Goal: Information Seeking & Learning: Check status

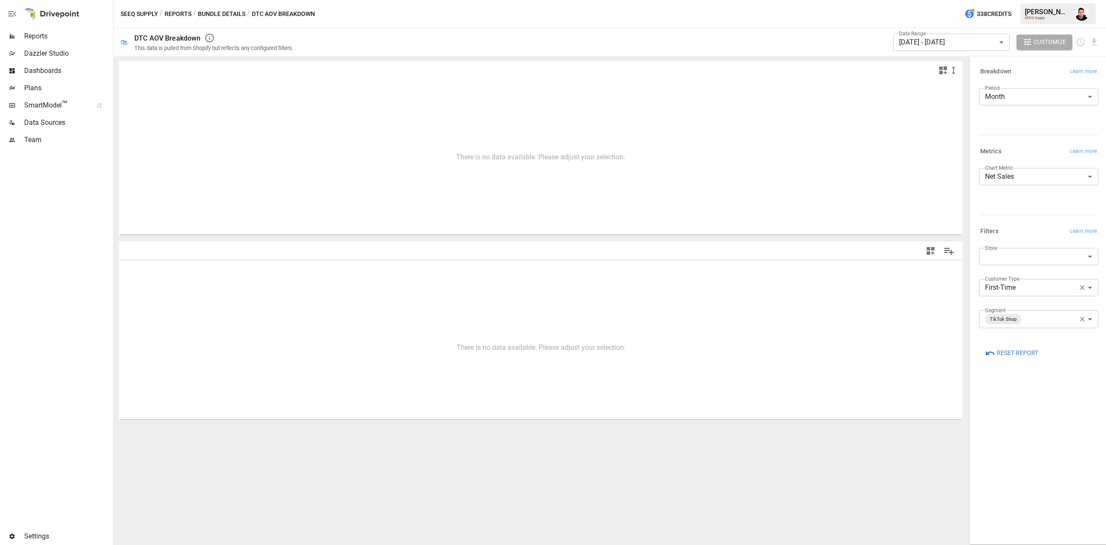
click at [35, 32] on span "Reports" at bounding box center [67, 36] width 87 height 10
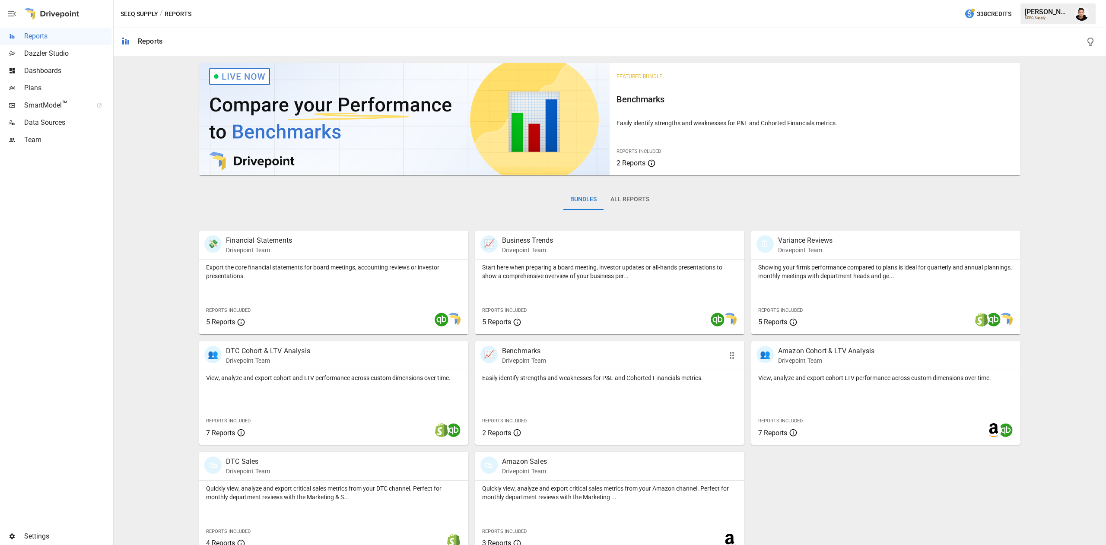
click at [559, 374] on p "Easily identify strengths and weaknesses for P&L and Cohorted Financials metric…" at bounding box center [609, 378] width 255 height 9
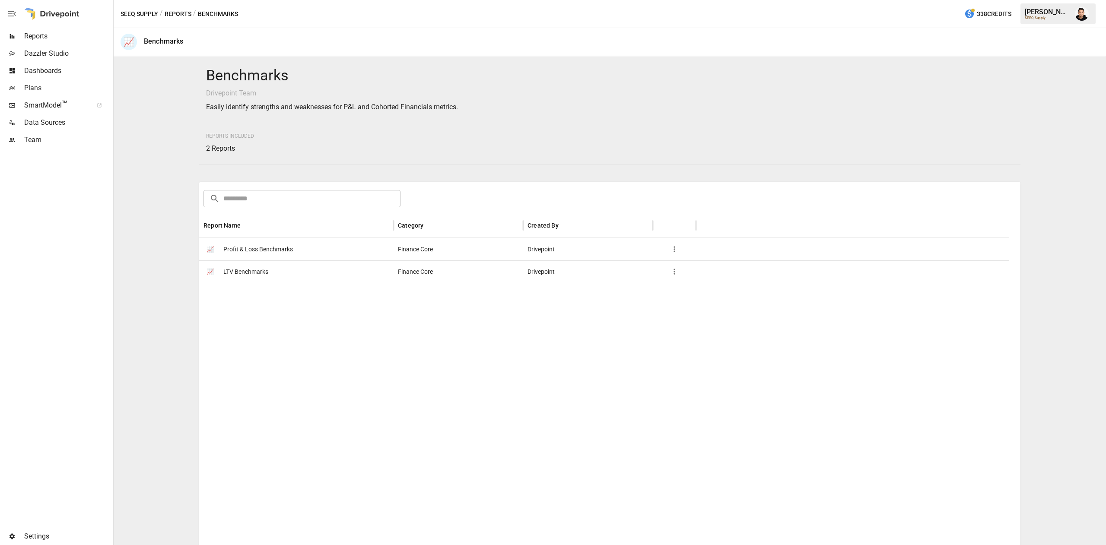
click at [263, 274] on span "LTV Benchmarks" at bounding box center [245, 272] width 45 height 22
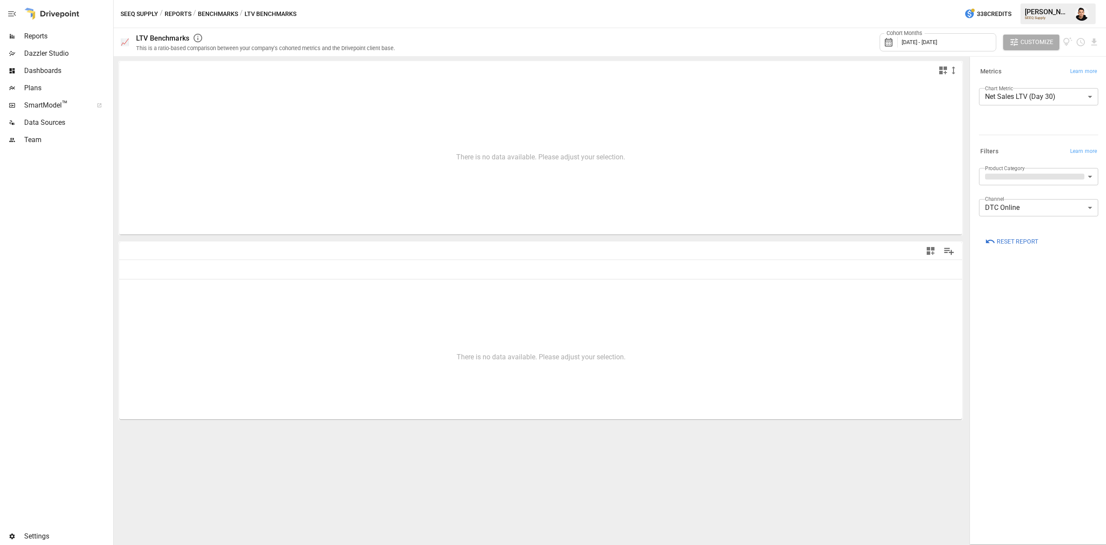
type input "**********"
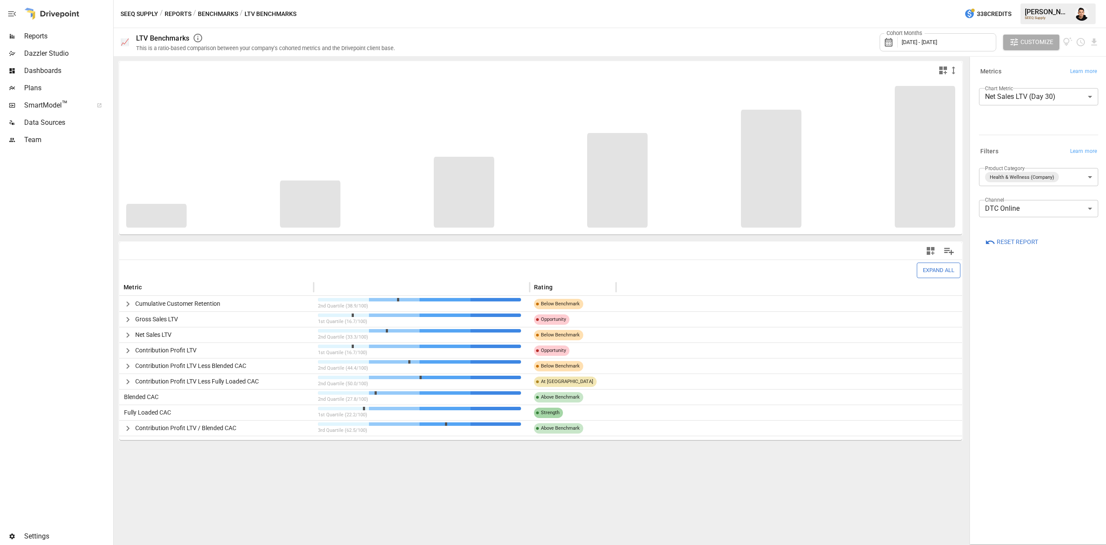
click at [1060, 0] on body "Reports Dazzler Studio Dashboards Plans SmartModel ™ Data Sources Team Settings…" at bounding box center [553, 0] width 1106 height 0
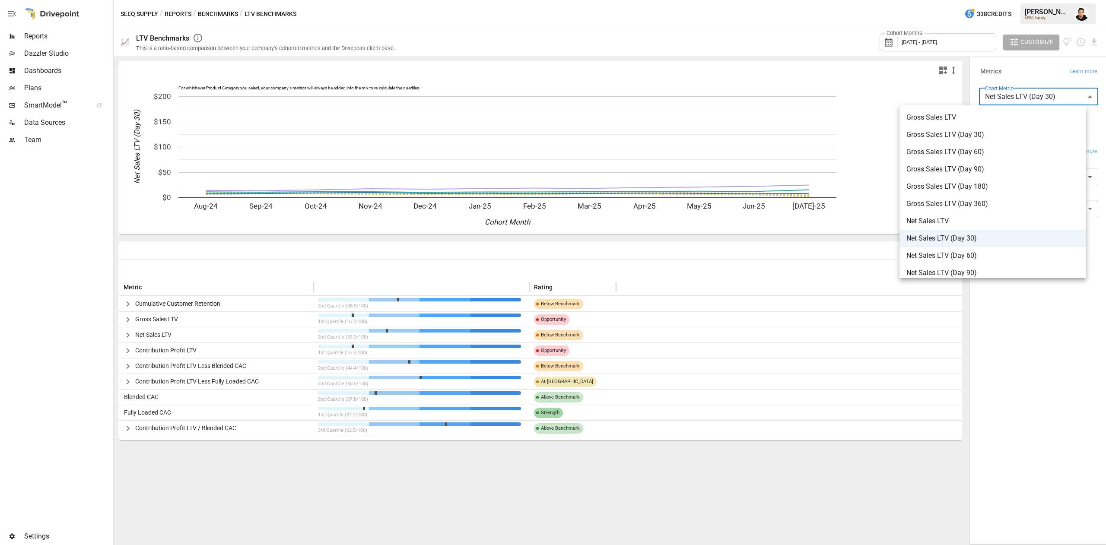
click at [1045, 82] on div at bounding box center [553, 272] width 1106 height 545
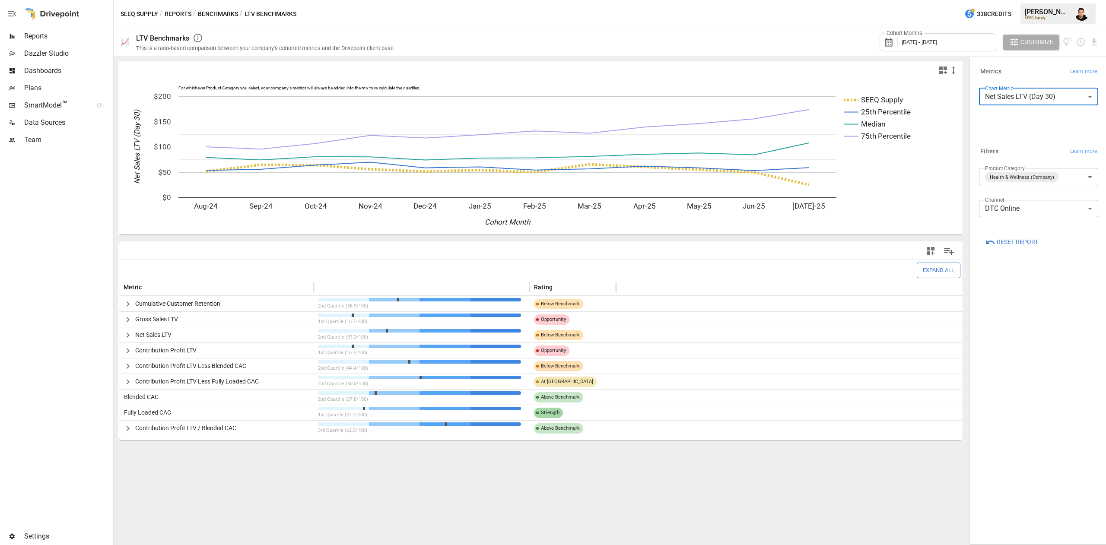
click at [1017, 0] on body "Reports Dazzler Studio Dashboards Plans SmartModel ™ Data Sources Team Settings…" at bounding box center [553, 0] width 1106 height 0
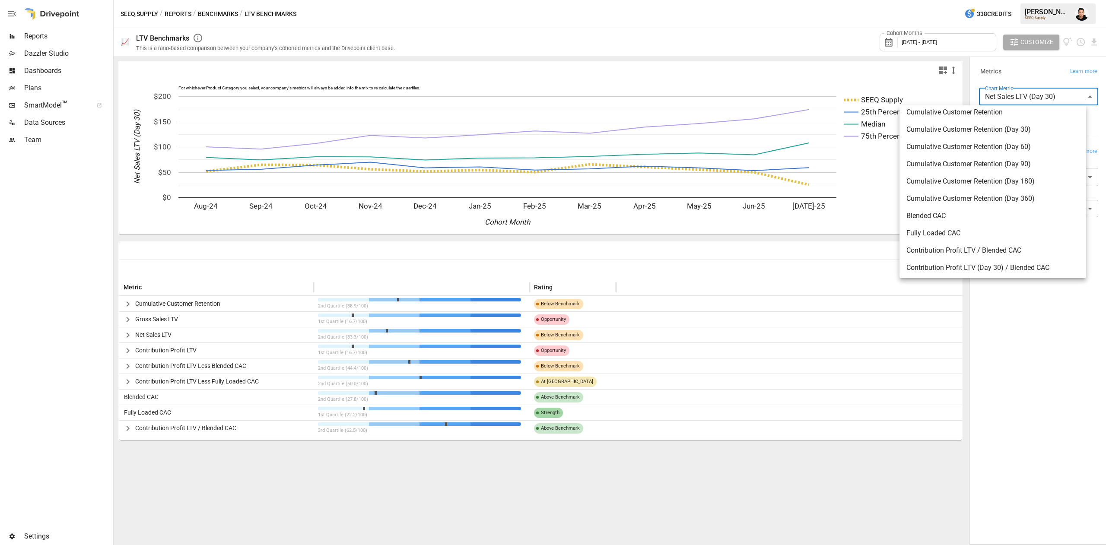
scroll to position [518, 0]
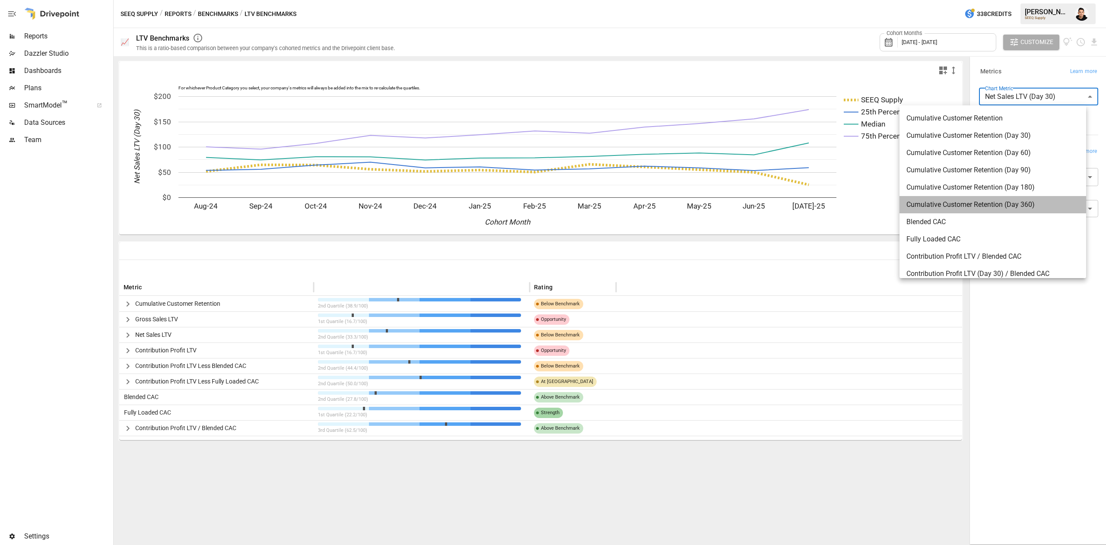
click at [1007, 206] on span "Cumulative Customer Retention (Day 360)" at bounding box center [993, 205] width 173 height 10
type input "**********"
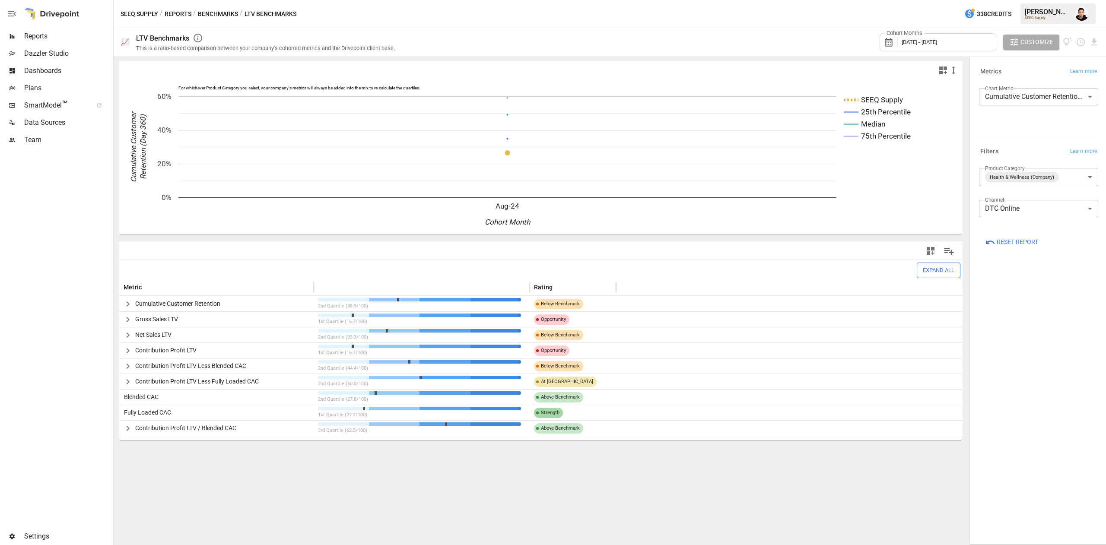
click at [973, 45] on div "Cohort Months [DATE] - [DATE]" at bounding box center [938, 42] width 117 height 18
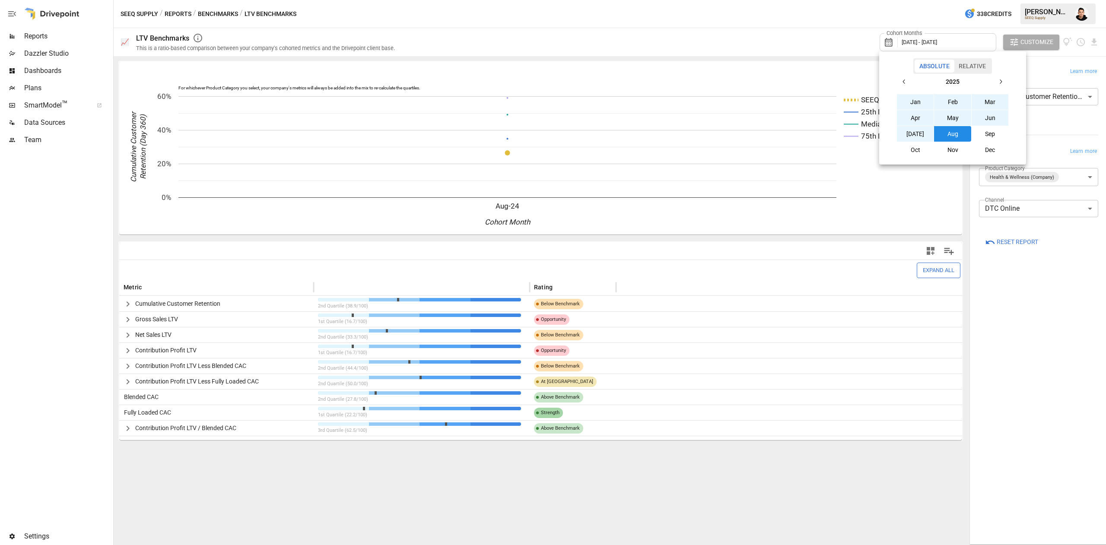
click at [910, 83] on button "button" at bounding box center [905, 82] width 16 height 16
click at [908, 80] on icon "button" at bounding box center [904, 81] width 7 height 7
click at [996, 81] on button "button" at bounding box center [1001, 82] width 16 height 16
click at [920, 102] on button "Jan" at bounding box center [915, 102] width 37 height 16
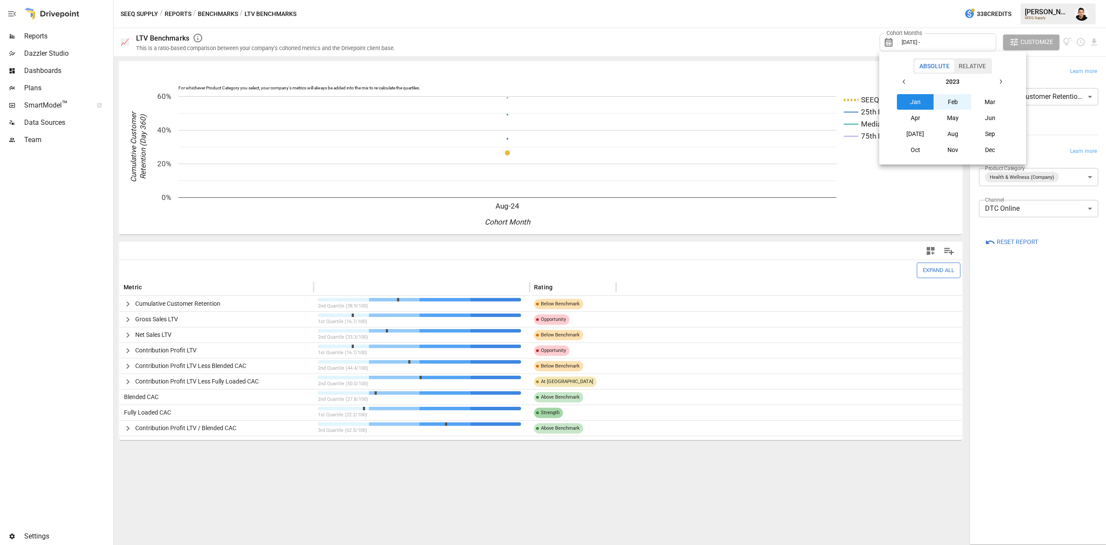
click at [1000, 86] on button "button" at bounding box center [1001, 82] width 16 height 16
click at [911, 83] on button "button" at bounding box center [905, 82] width 16 height 16
click at [963, 140] on button "Aug" at bounding box center [952, 134] width 37 height 16
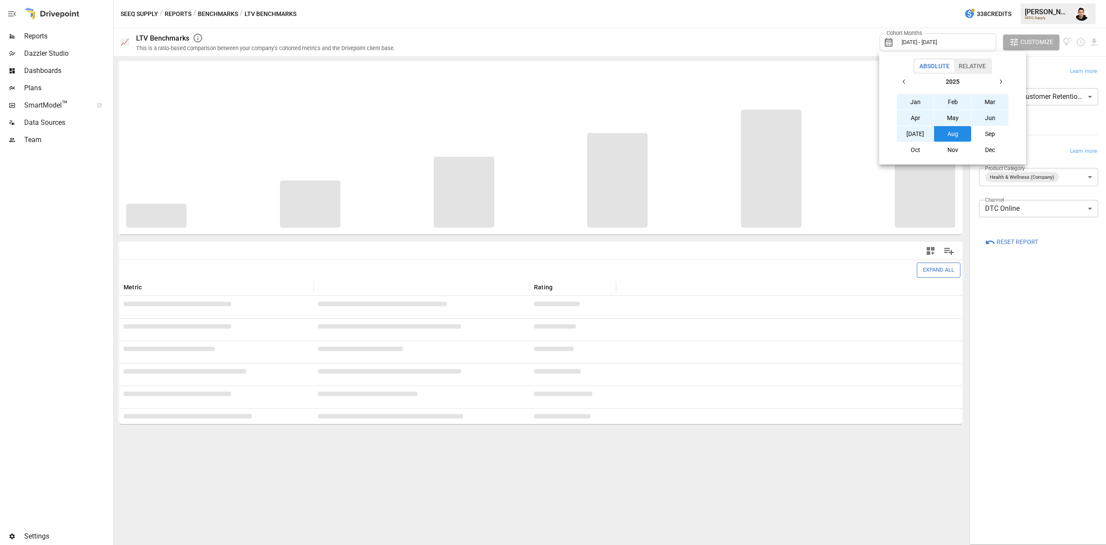
click at [1018, 347] on div at bounding box center [553, 272] width 1106 height 545
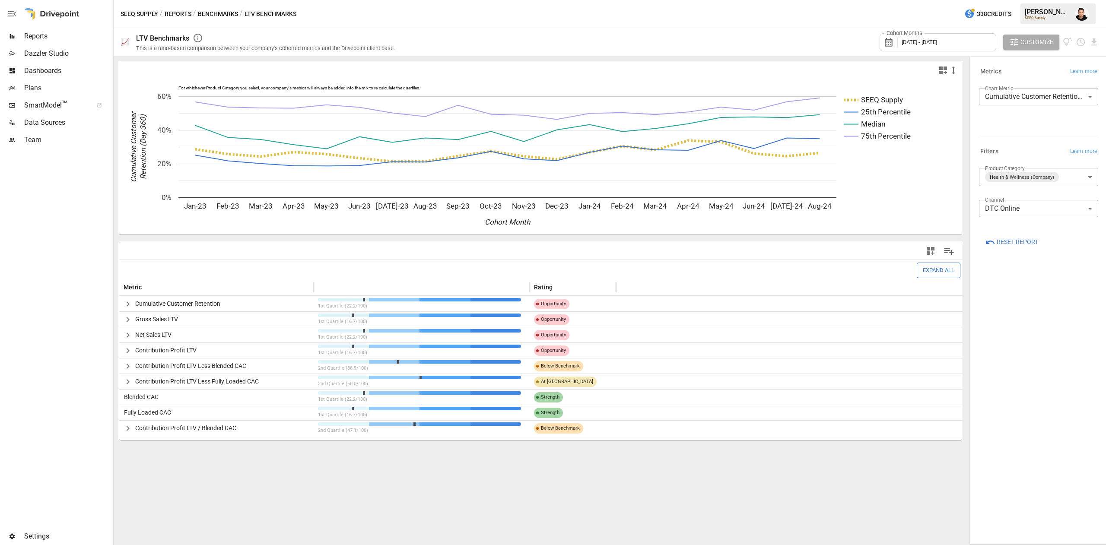
click at [252, 300] on div "Cumulative Customer Retention" at bounding box center [216, 304] width 194 height 16
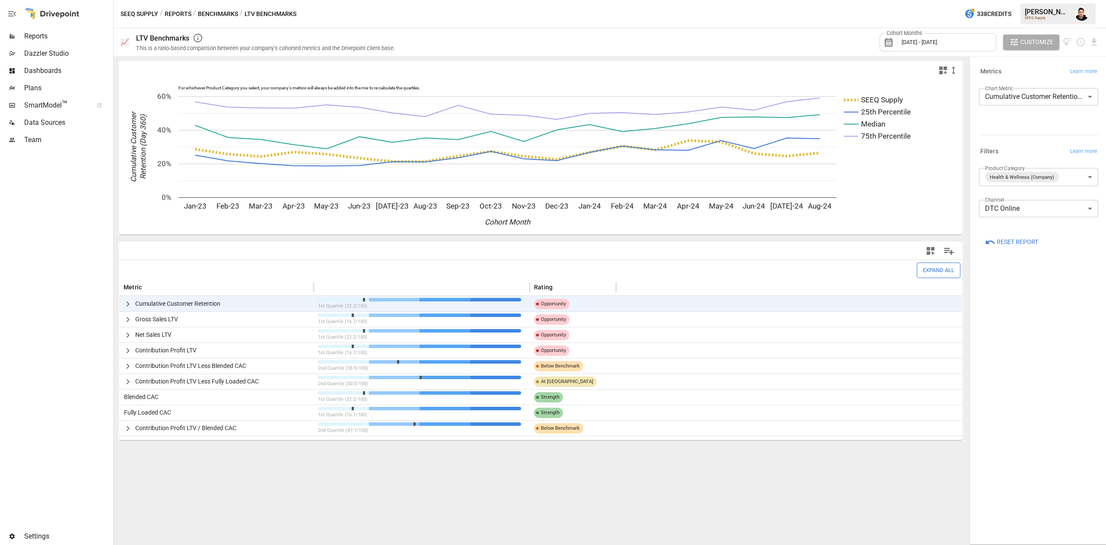
click at [135, 305] on span "Cumulative Customer Retention" at bounding box center [177, 303] width 85 height 7
click at [128, 299] on icon "button" at bounding box center [128, 304] width 10 height 10
click at [177, 302] on span "Cumulative Customer Retention" at bounding box center [177, 303] width 85 height 7
click at [125, 302] on icon "button" at bounding box center [128, 304] width 10 height 10
